Goal: Participate in discussion: Engage in conversation with other users on a specific topic

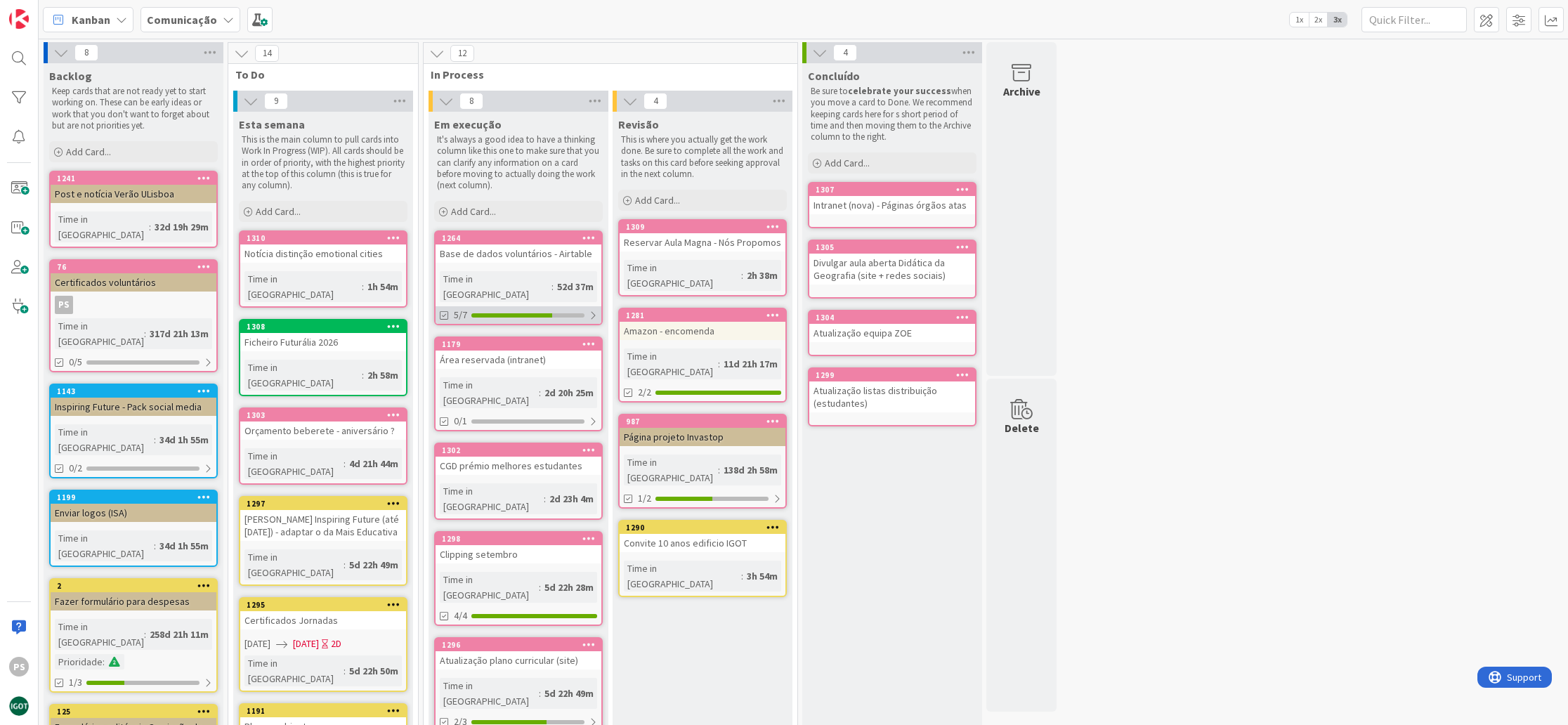
click at [557, 313] on div at bounding box center [528, 315] width 113 height 4
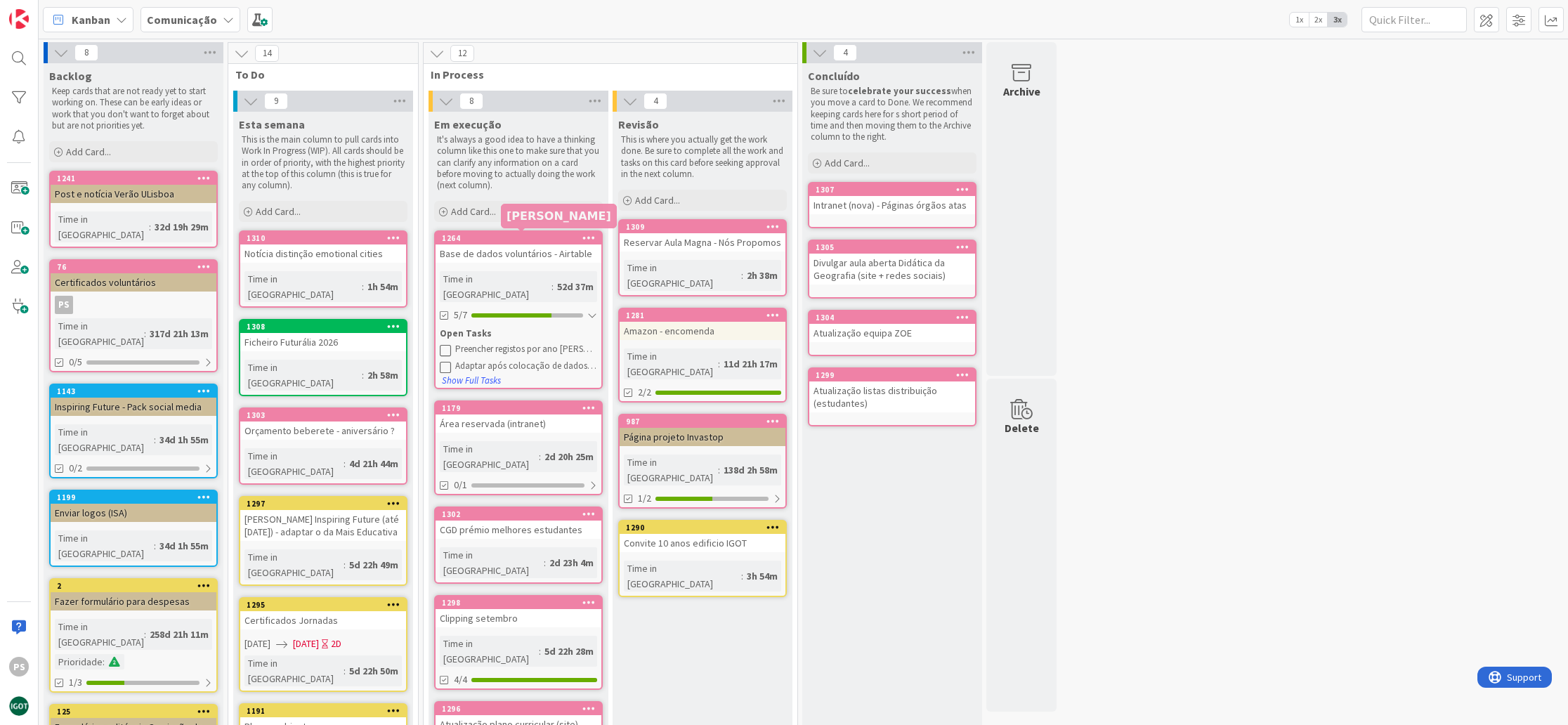
click at [530, 234] on div "1264" at bounding box center [521, 238] width 159 height 10
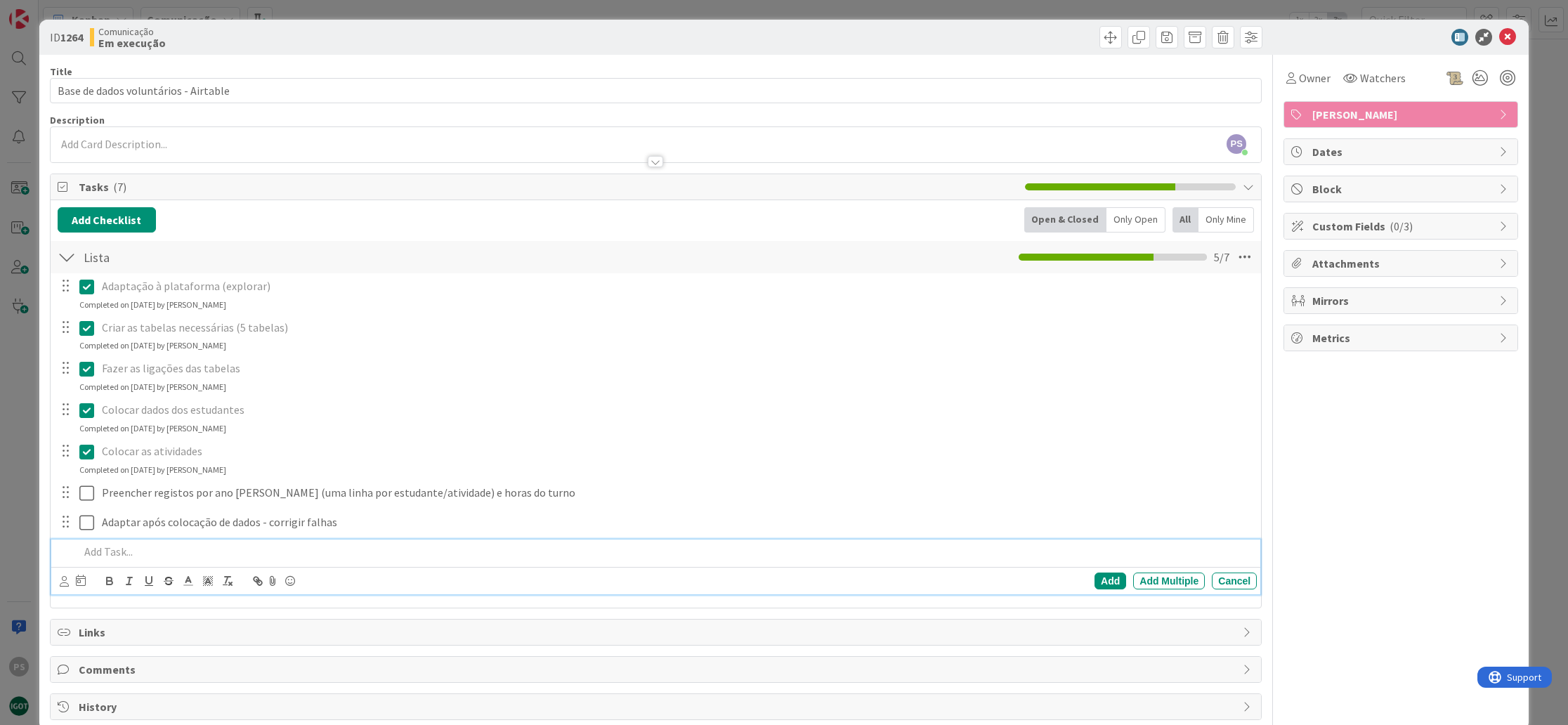
click at [154, 547] on p at bounding box center [666, 551] width 1172 height 17
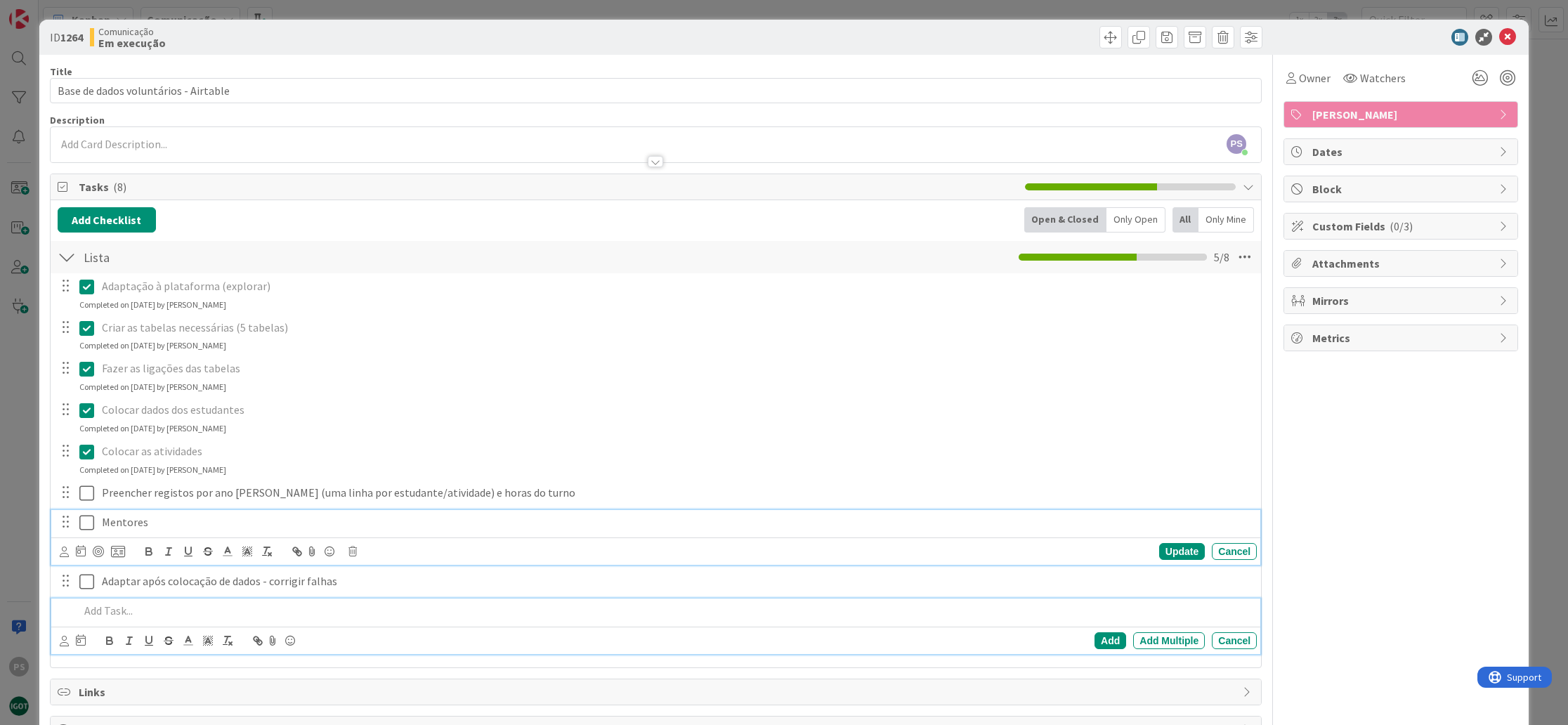
click at [178, 520] on p "Mentores" at bounding box center [676, 522] width 1149 height 17
drag, startPoint x: 177, startPoint y: 517, endPoint x: 81, endPoint y: 510, distance: 96.3
click at [81, 510] on div "Mentores" at bounding box center [656, 522] width 1200 height 24
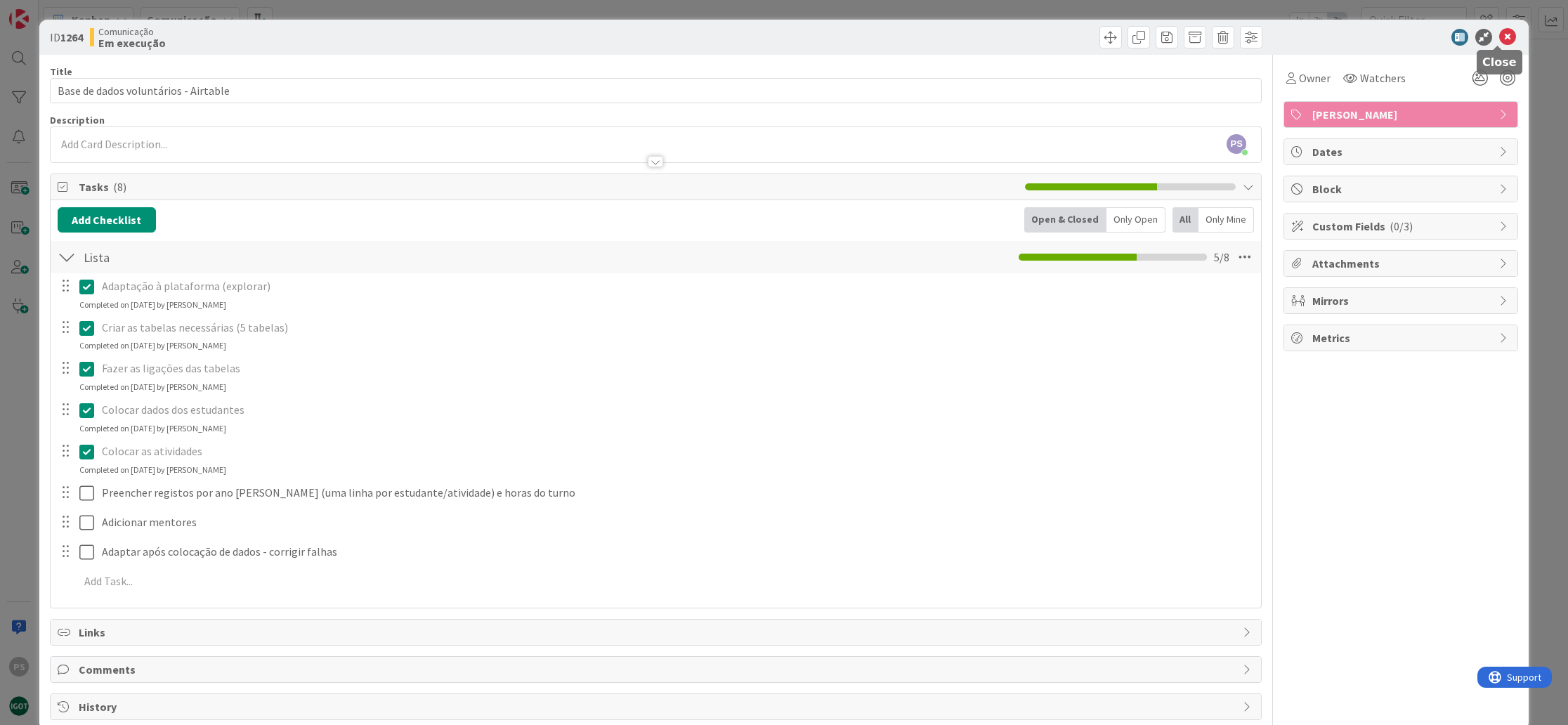
click at [1500, 37] on icon at bounding box center [1507, 37] width 17 height 17
